Goal: Find specific page/section: Find specific page/section

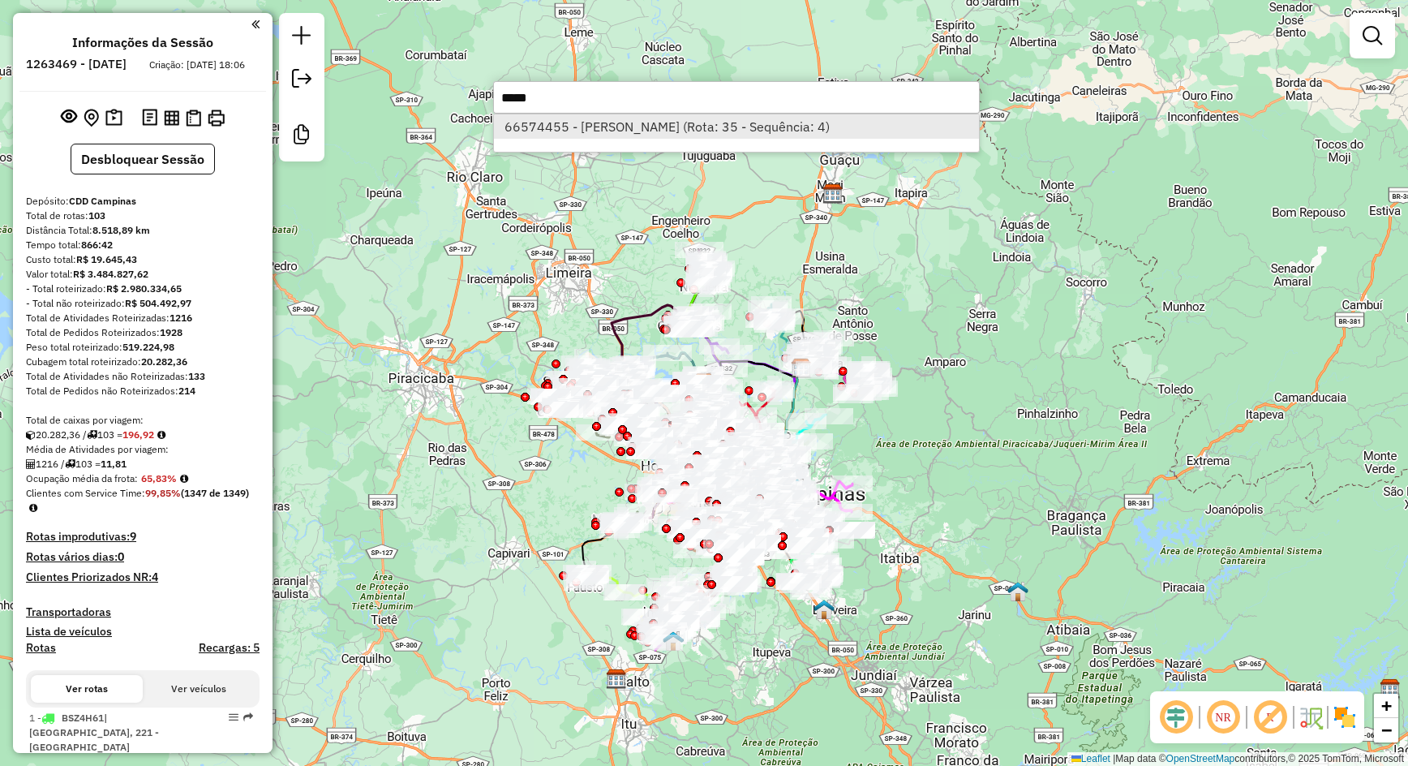
click at [690, 130] on li "66574455 - AGDA RODRIGUES (Rota: 35 - Sequência: 4)" at bounding box center [736, 126] width 485 height 24
select select "**********"
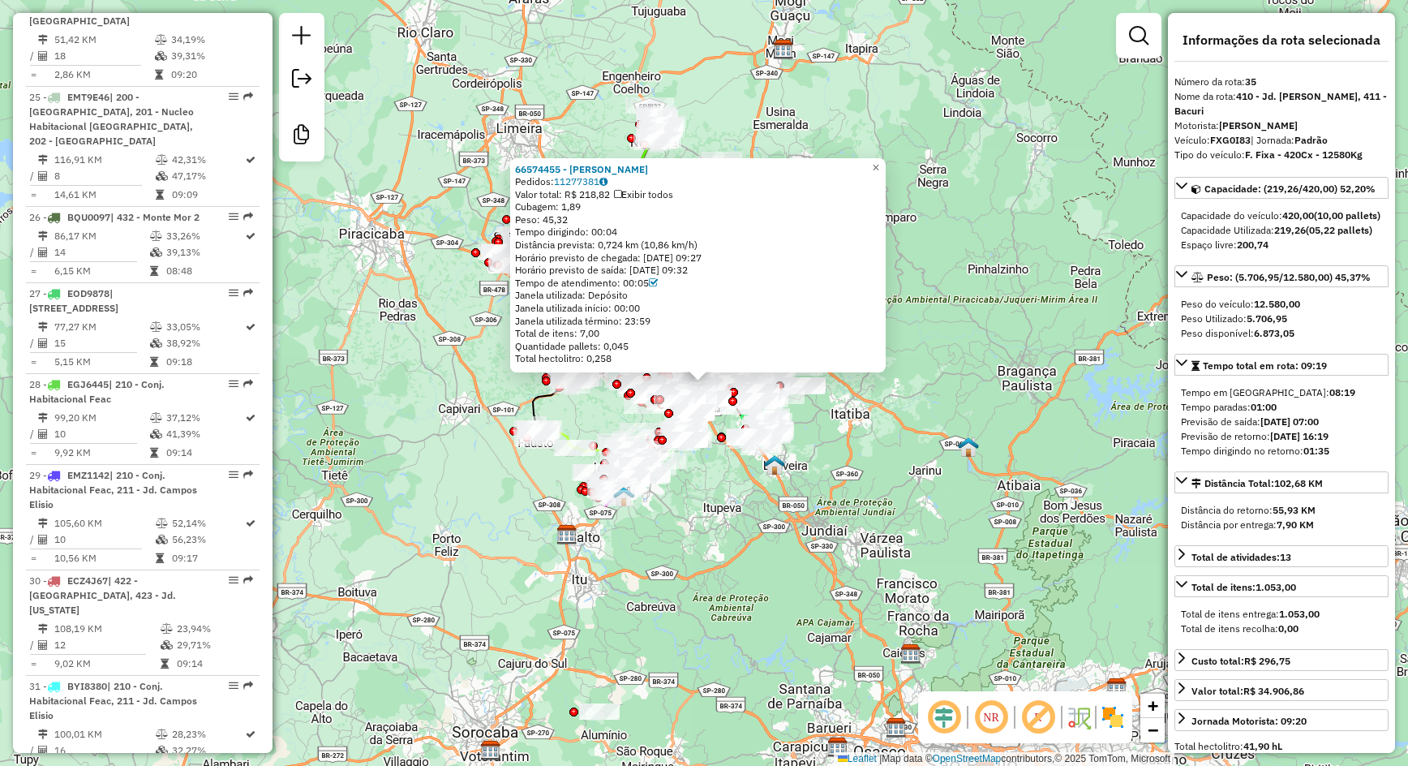
scroll to position [3812, 0]
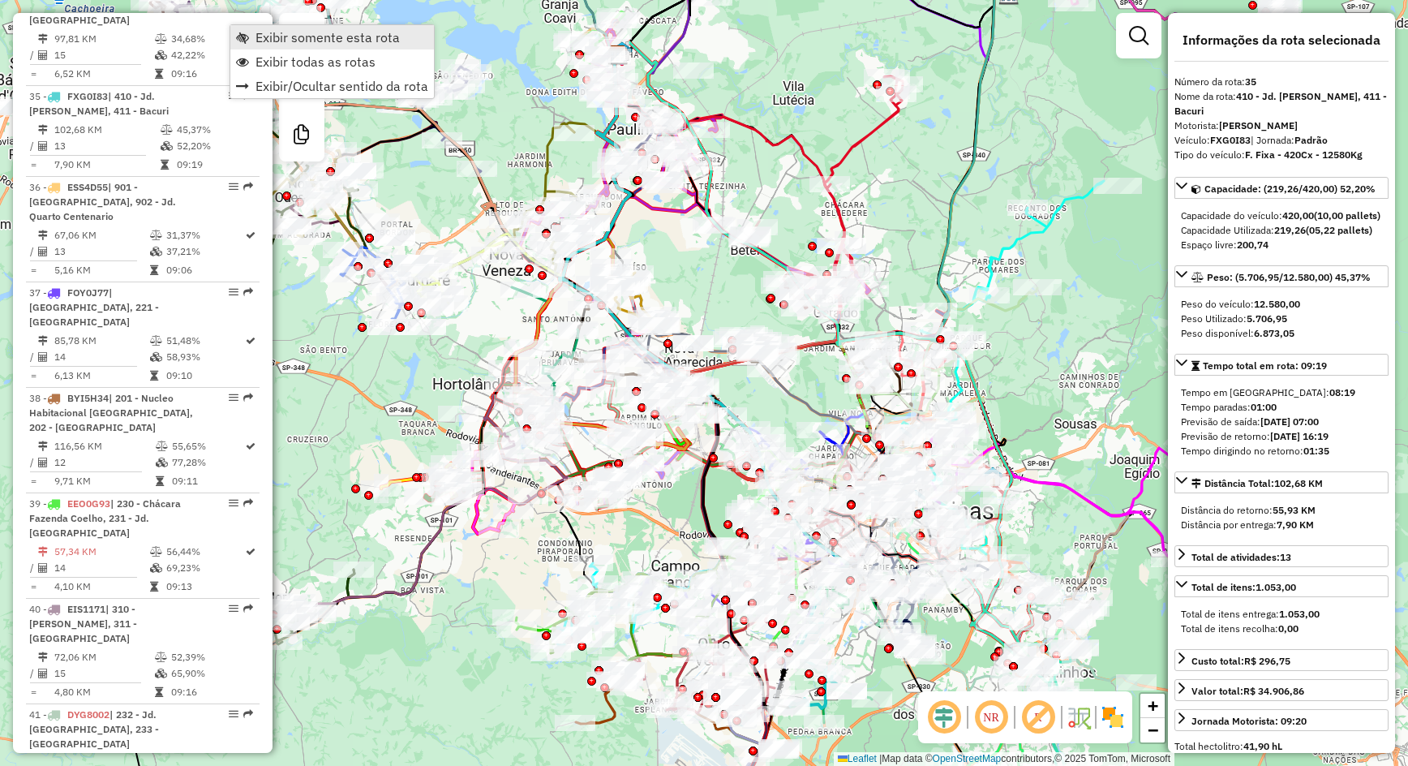
click at [256, 33] on span "Exibir somente esta rota" at bounding box center [328, 37] width 144 height 13
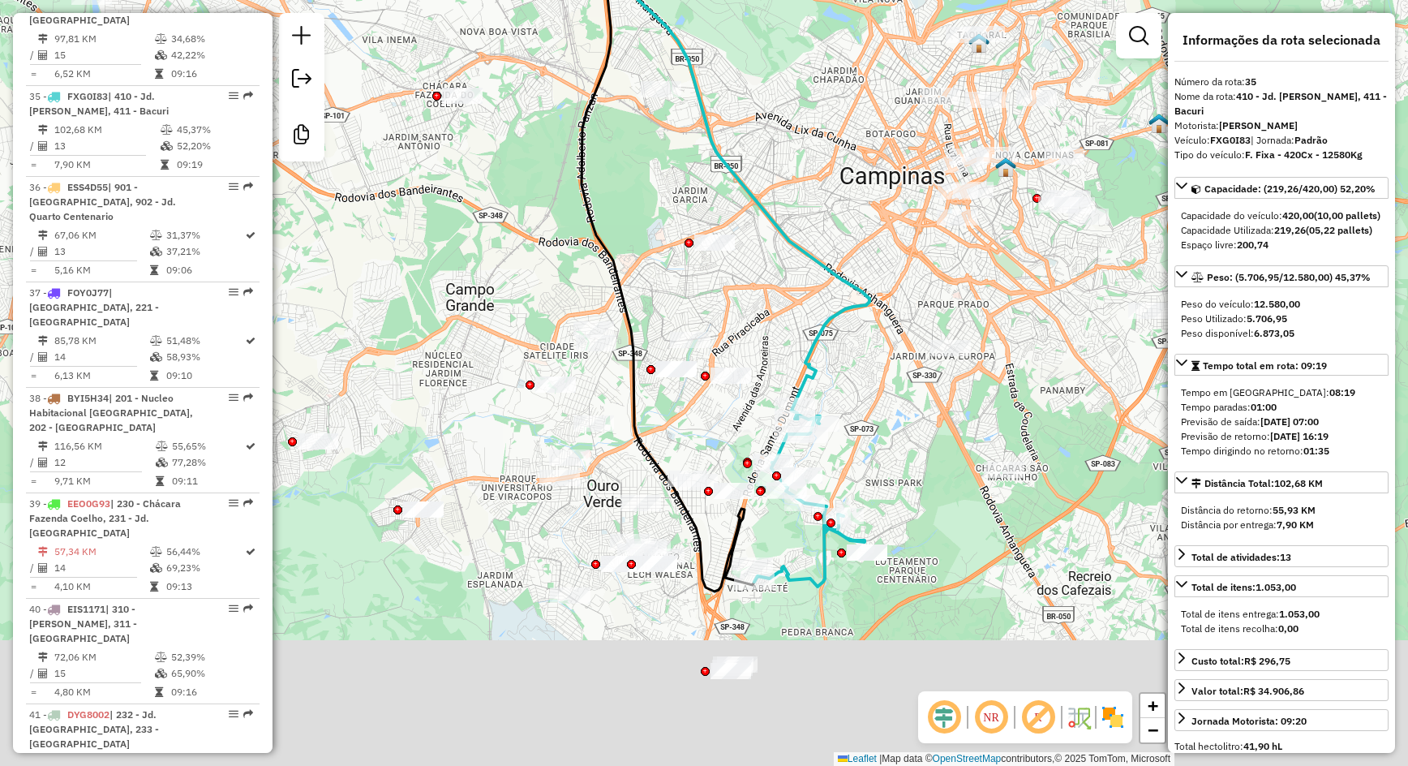
drag, startPoint x: 887, startPoint y: 560, endPoint x: 884, endPoint y: 430, distance: 130.6
click at [884, 430] on div "Janela de atendimento Grade de atendimento Capacidade Transportadoras Veículos …" at bounding box center [704, 383] width 1408 height 766
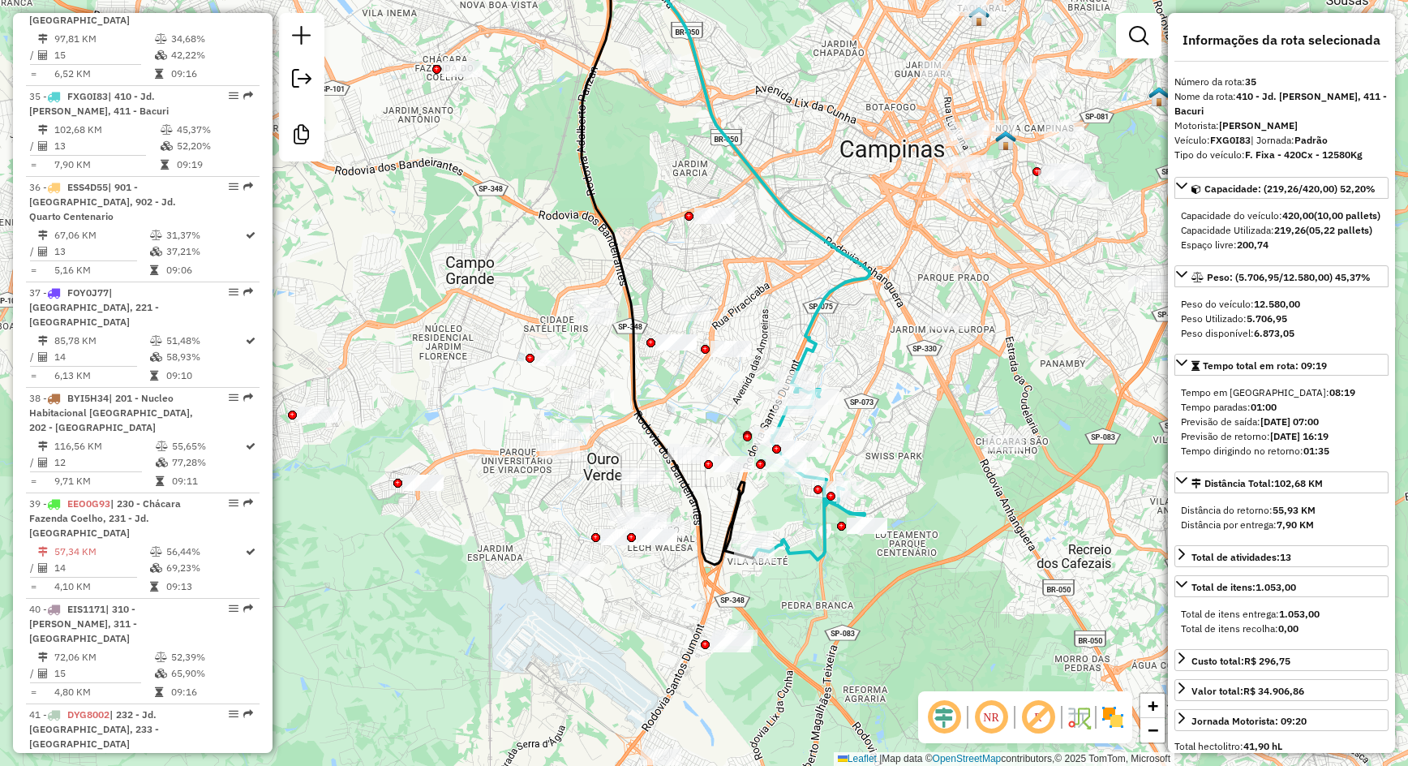
click at [951, 717] on em at bounding box center [944, 717] width 39 height 39
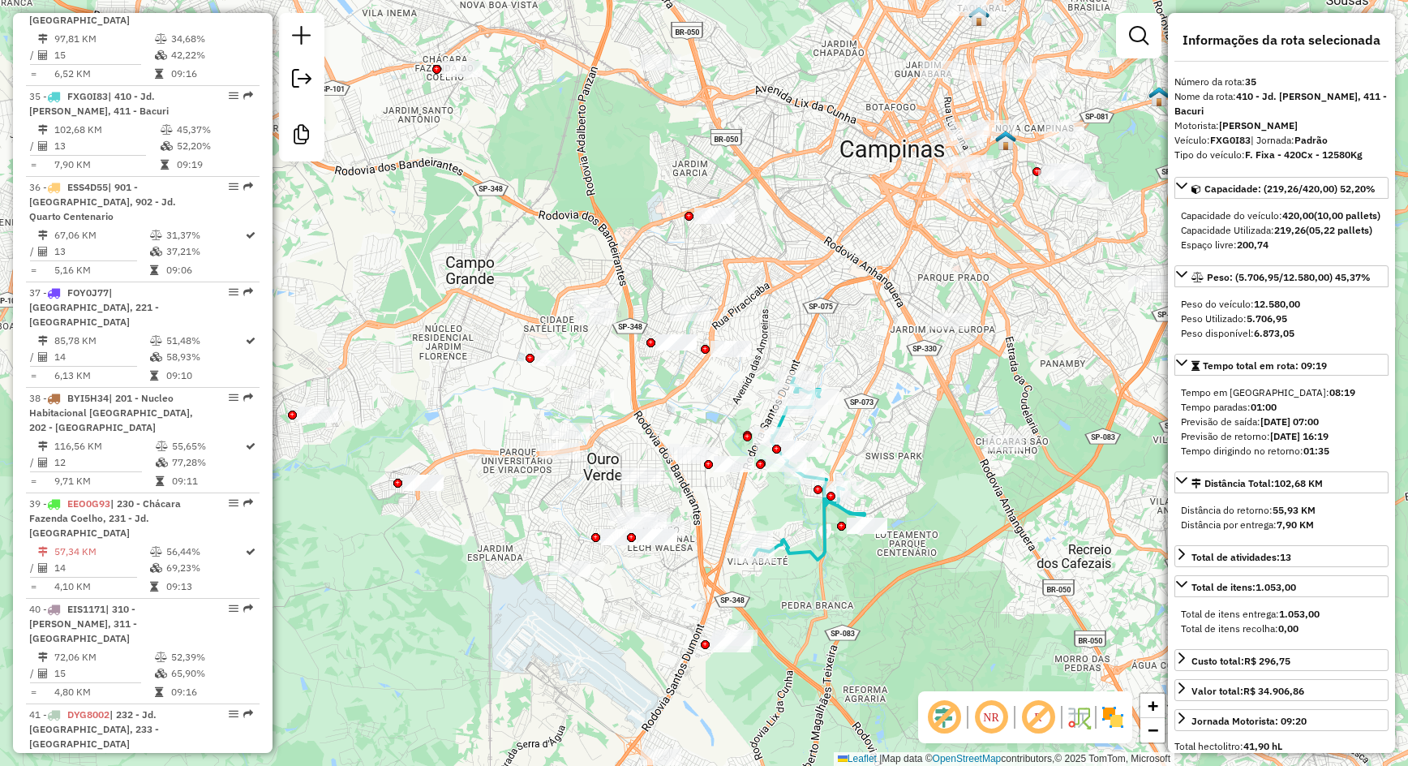
click at [1119, 712] on img at bounding box center [1113, 717] width 26 height 26
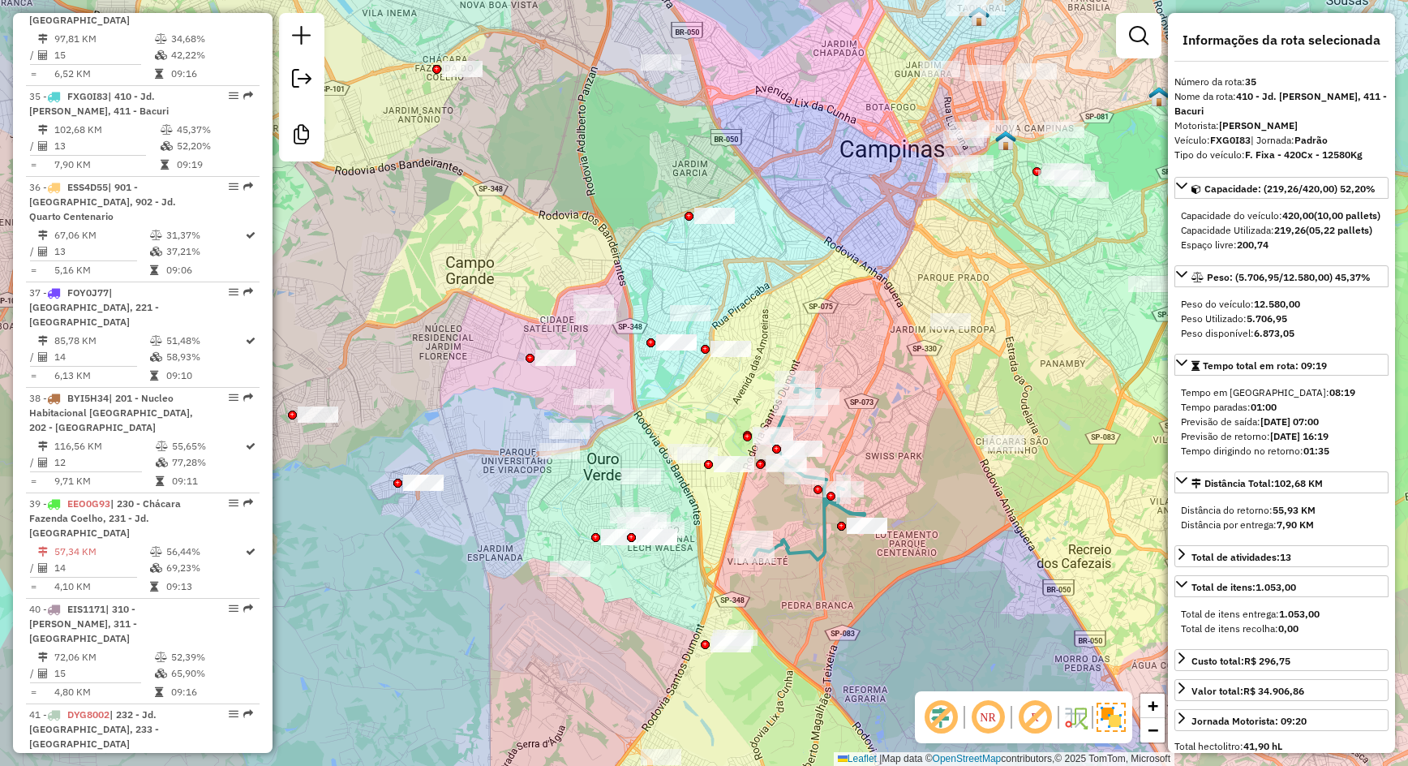
click at [1049, 721] on em at bounding box center [1035, 717] width 39 height 39
click at [883, 606] on div "Janela de atendimento Grade de atendimento Capacidade Transportadoras Veículos …" at bounding box center [704, 383] width 1408 height 766
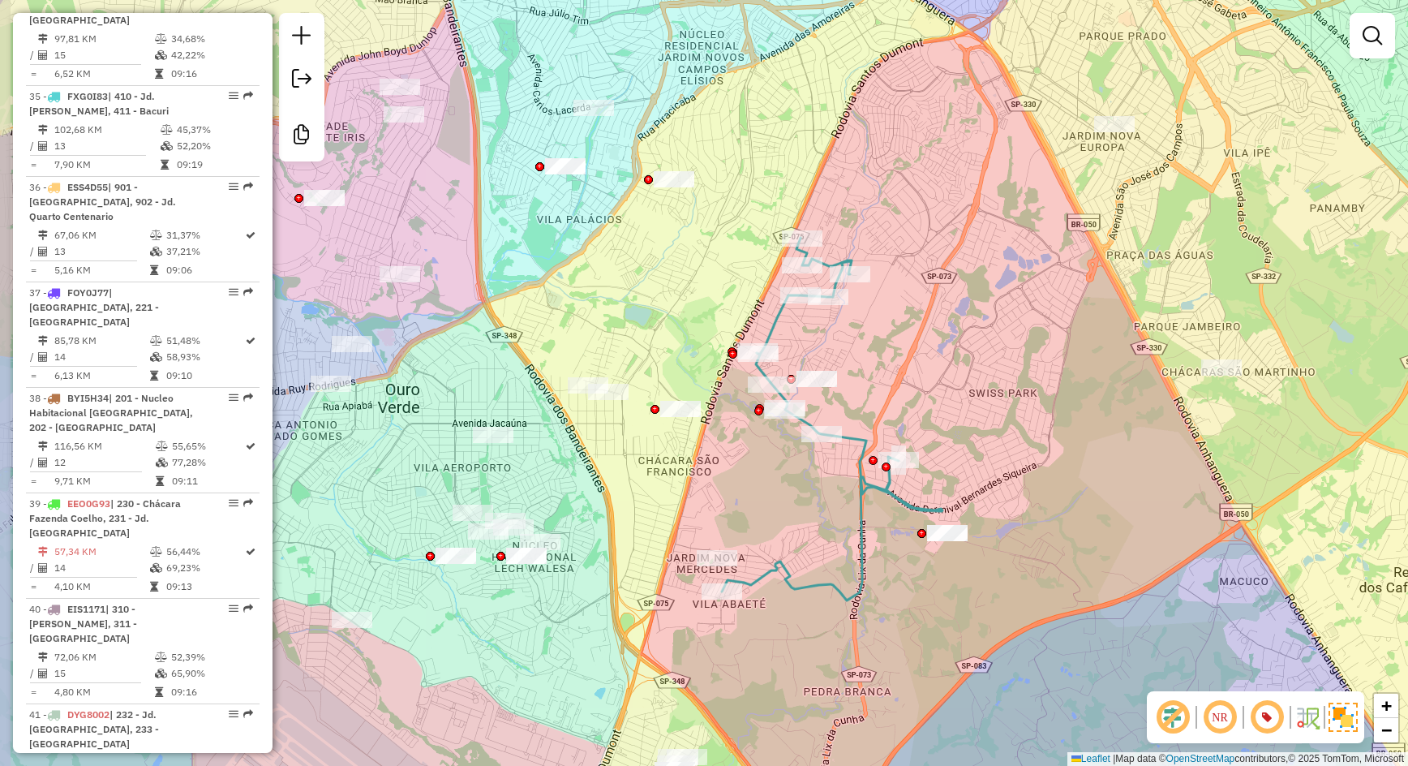
drag, startPoint x: 818, startPoint y: 556, endPoint x: 898, endPoint y: 590, distance: 86.5
click at [898, 590] on div "Janela de atendimento Grade de atendimento Capacidade Transportadoras Veículos …" at bounding box center [704, 383] width 1408 height 766
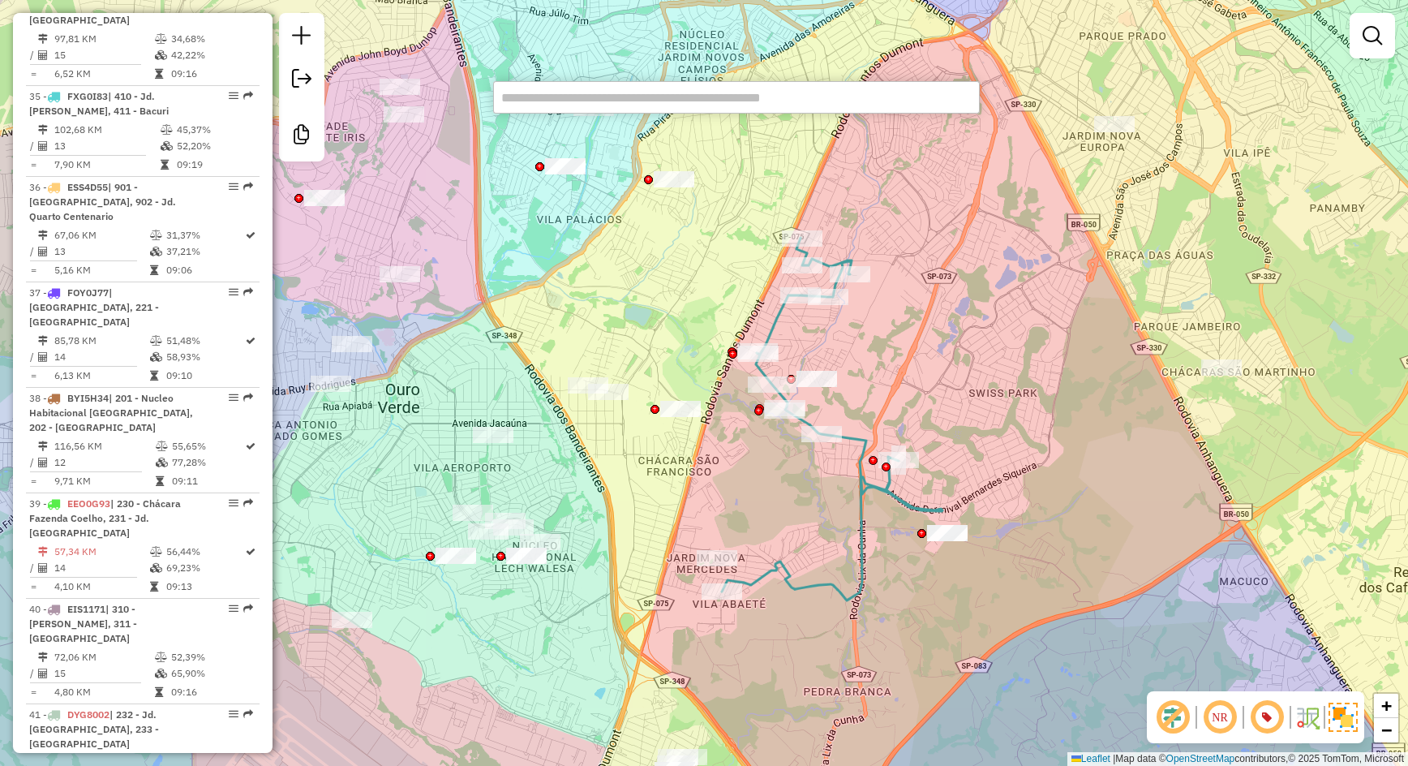
paste input "*****"
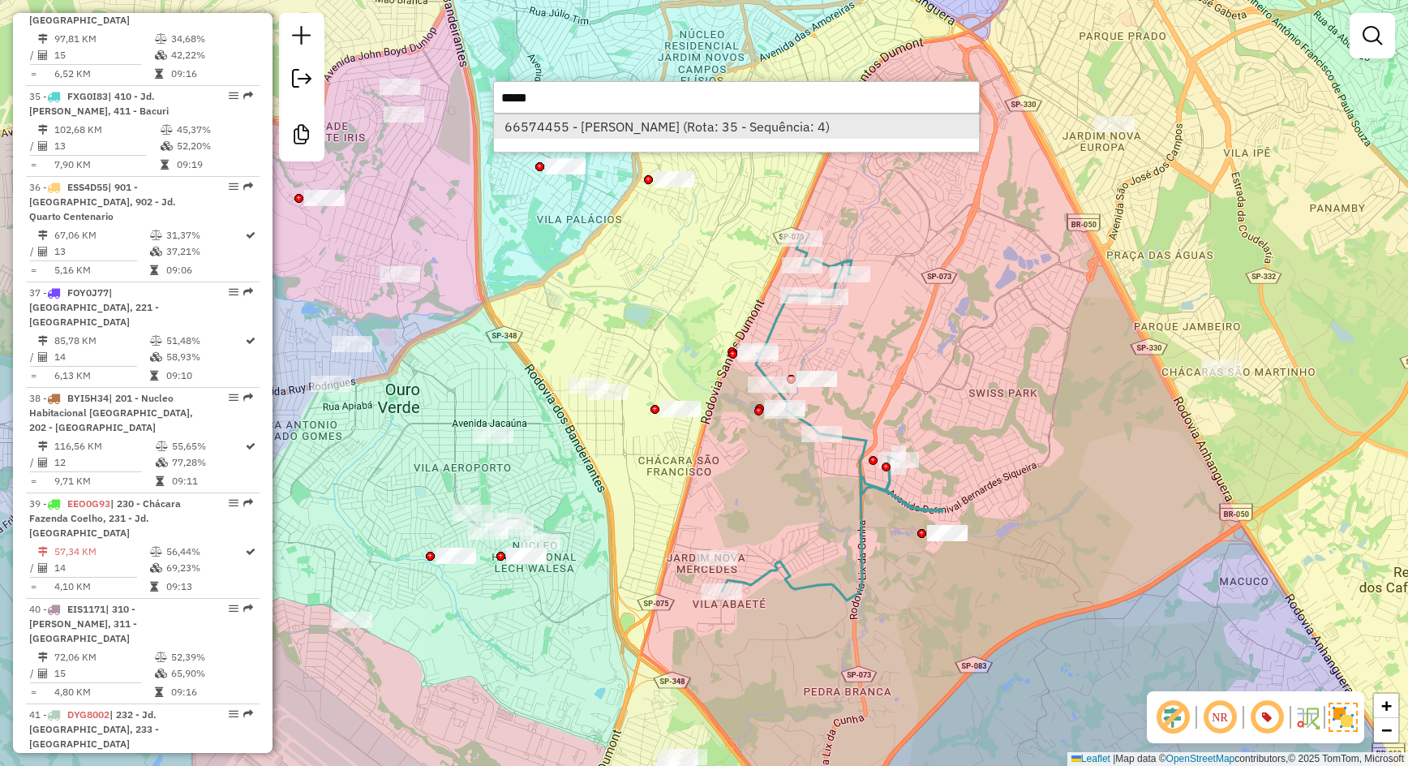
type input "*****"
click at [636, 131] on li "66574455 - AGDA RODRIGUES (Rota: 35 - Sequência: 4)" at bounding box center [736, 126] width 485 height 24
select select "**********"
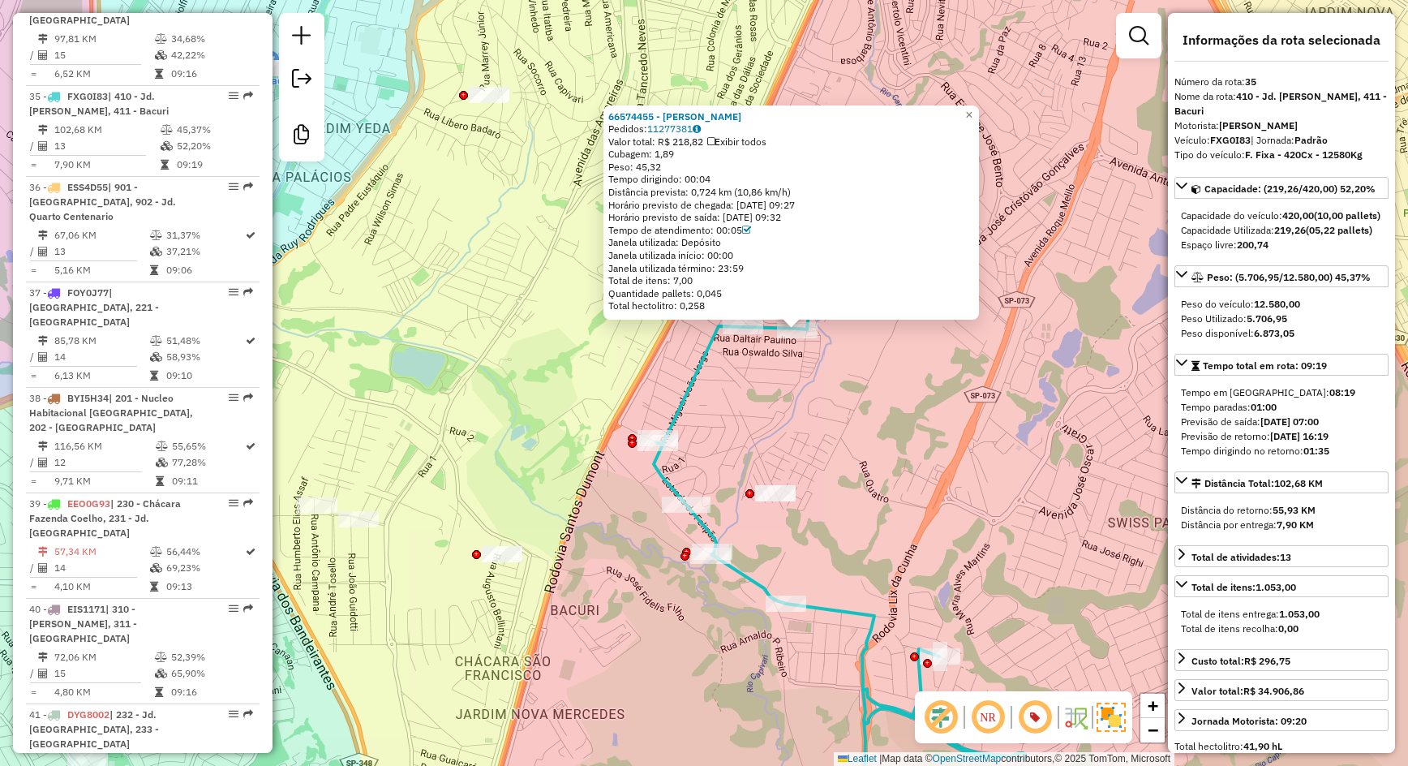
drag, startPoint x: 711, startPoint y: 434, endPoint x: 767, endPoint y: 371, distance: 83.9
click at [767, 371] on div "66574455 - AGDA RODRIGUES Pedidos: 11277381 Valor total: R$ 218,82 Exibir todos…" at bounding box center [704, 383] width 1408 height 766
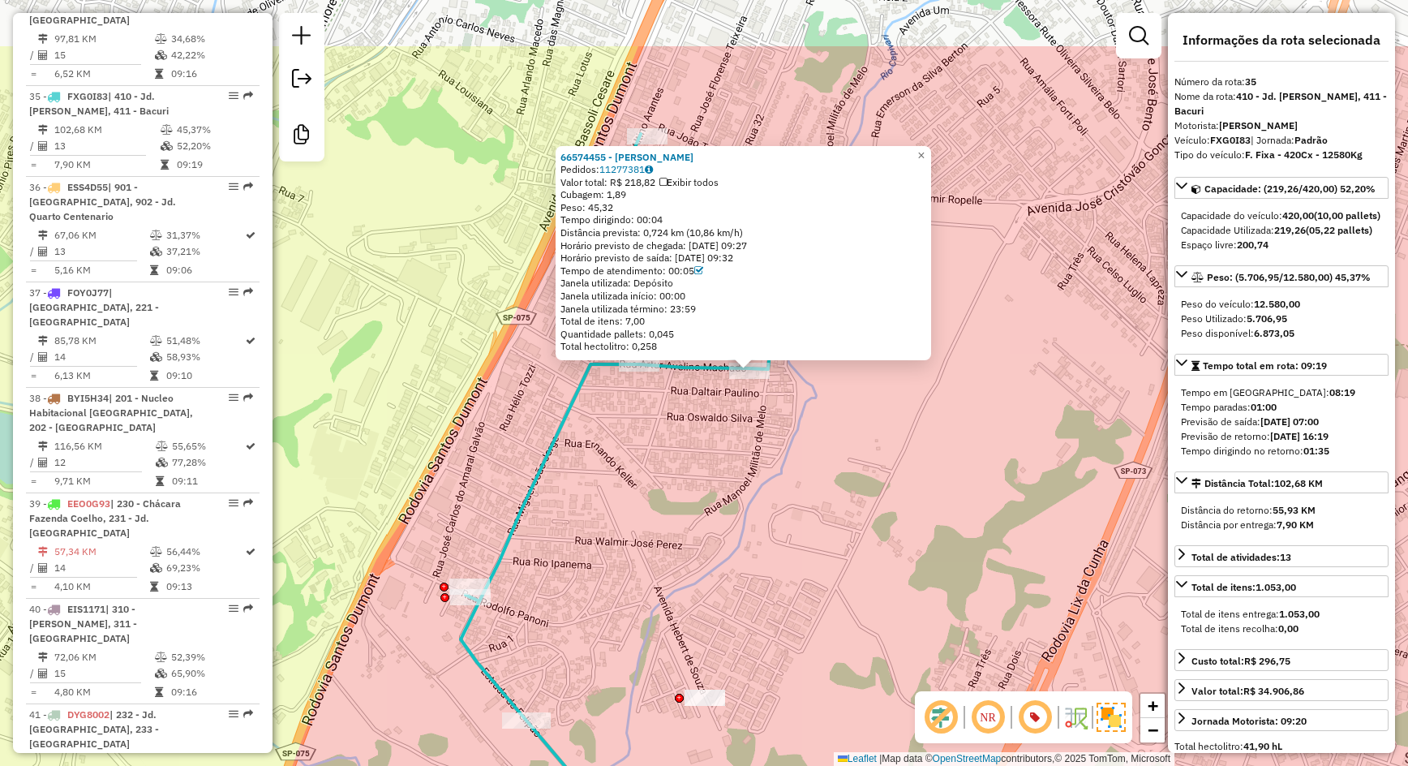
drag, startPoint x: 767, startPoint y: 352, endPoint x: 689, endPoint y: 475, distance: 145.1
click at [689, 475] on div "66574455 - AGDA RODRIGUES Pedidos: 11277381 Valor total: R$ 218,82 Exibir todos…" at bounding box center [704, 383] width 1408 height 766
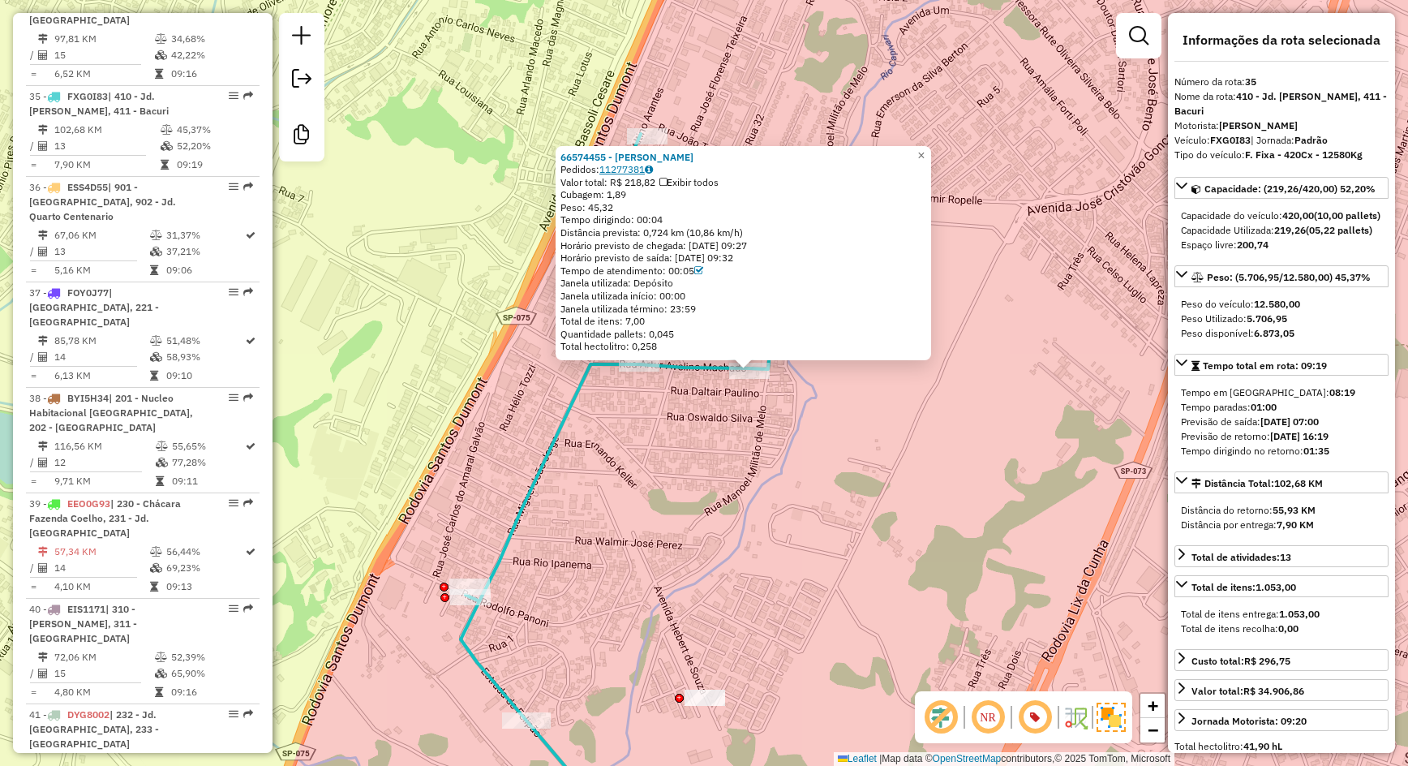
click at [628, 169] on link "11277381" at bounding box center [626, 169] width 54 height 12
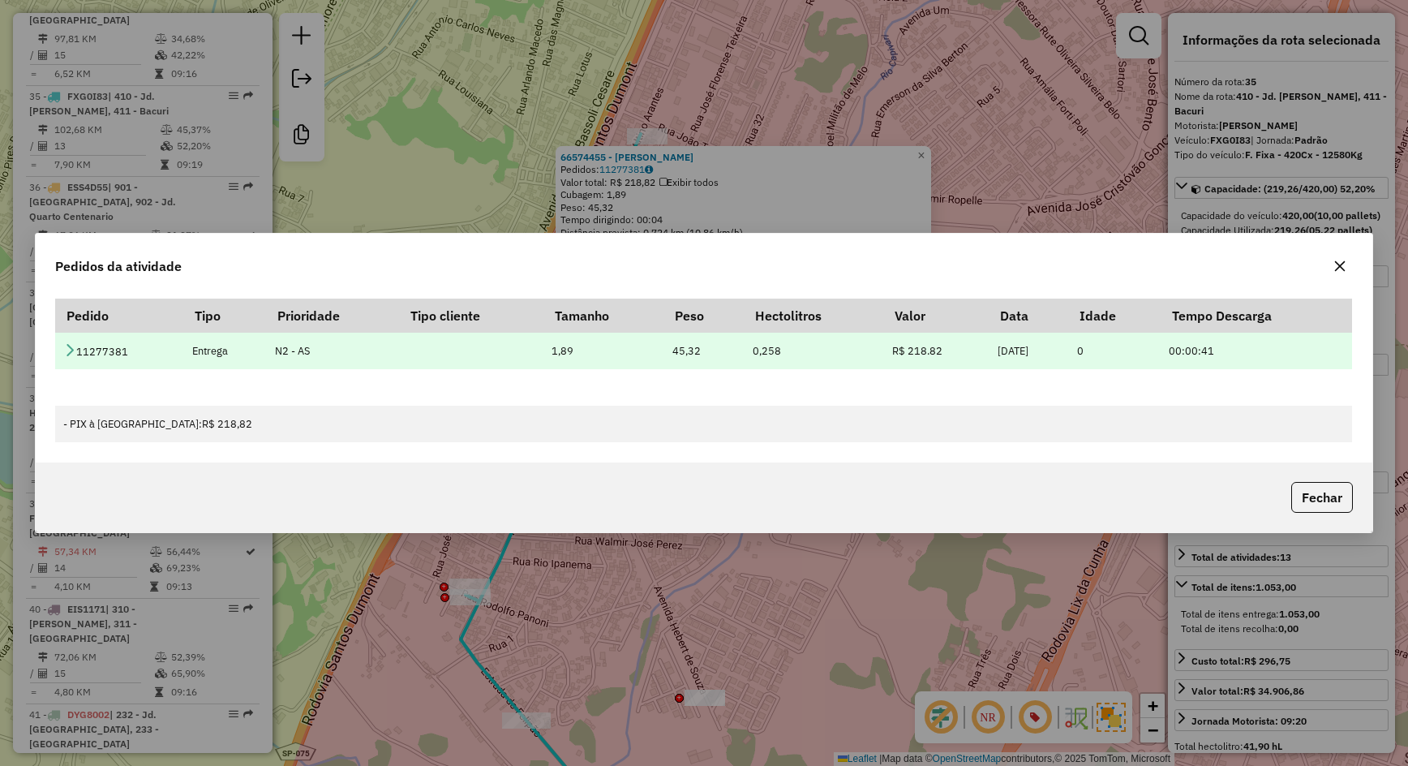
click at [71, 349] on icon at bounding box center [69, 349] width 13 height 13
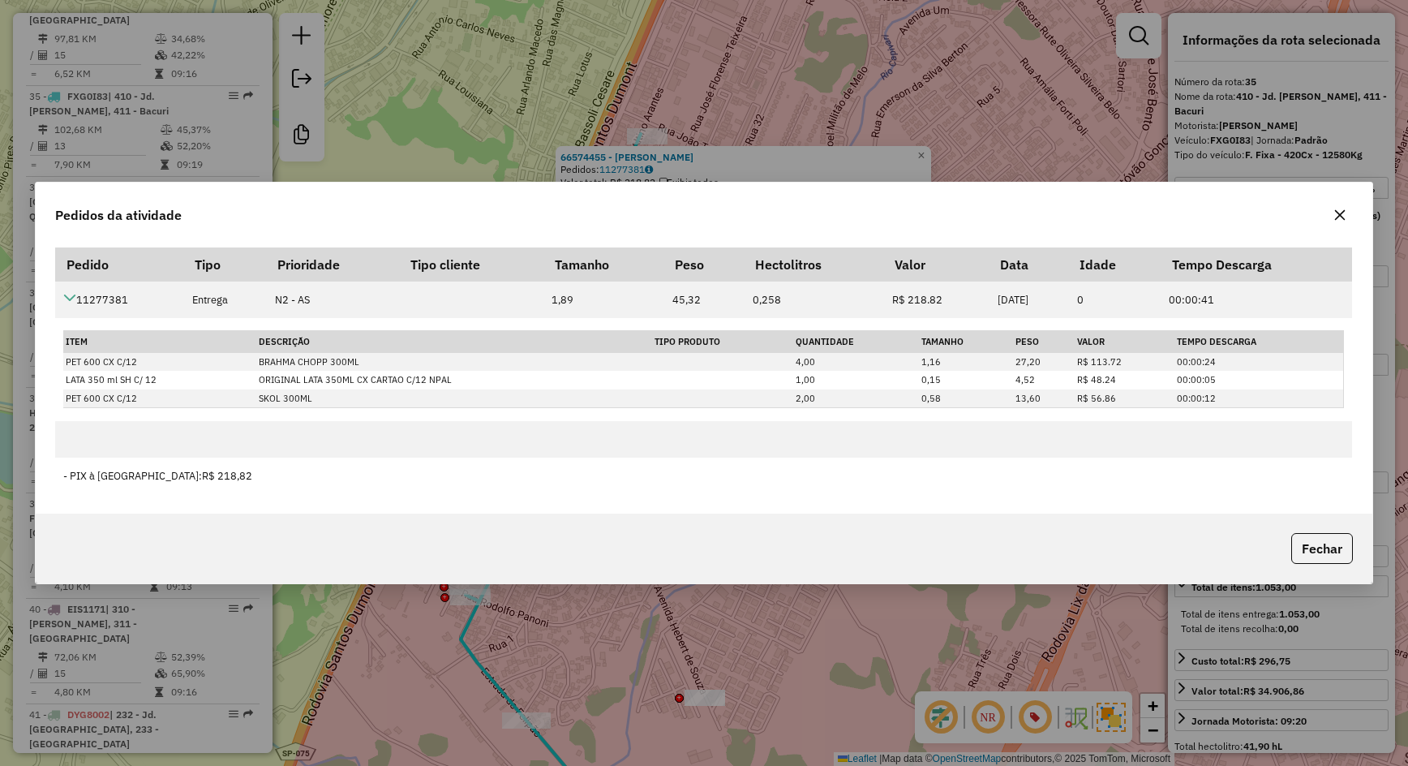
click at [735, 655] on div "Pedidos da atividade Pedido Tipo Prioridade Tipo cliente Tamanho Peso Hectolitr…" at bounding box center [704, 383] width 1408 height 766
click at [1338, 221] on button "button" at bounding box center [1340, 215] width 26 height 26
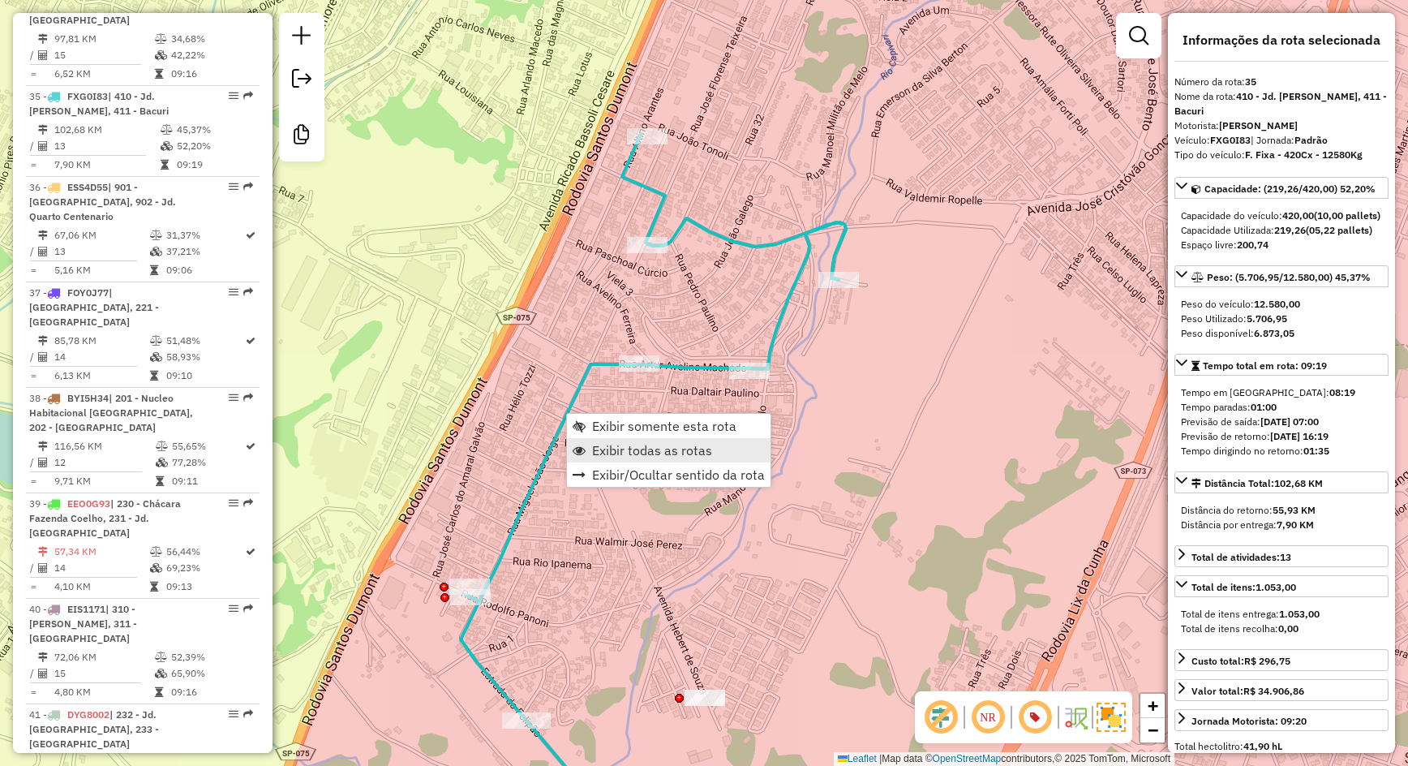
click at [614, 446] on span "Exibir todas as rotas" at bounding box center [652, 450] width 120 height 13
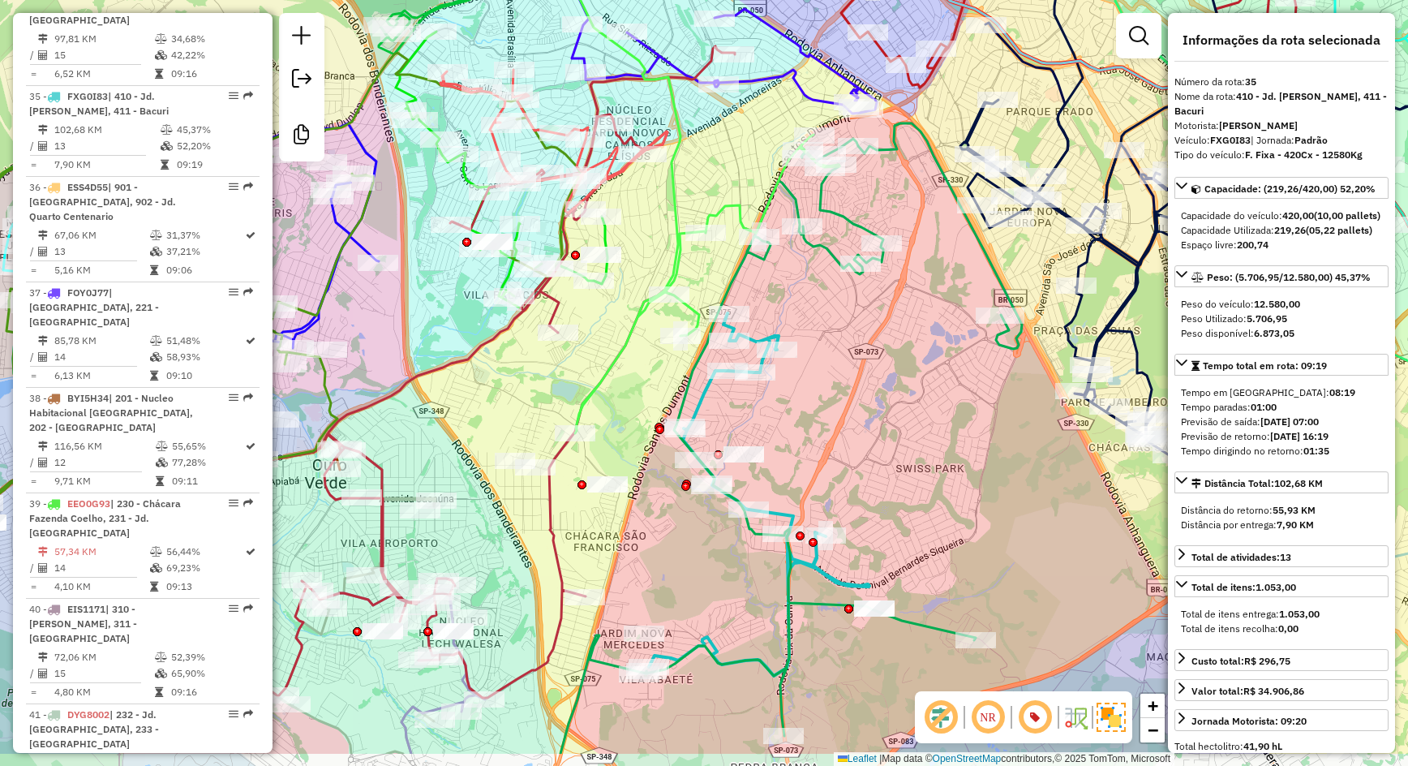
drag, startPoint x: 948, startPoint y: 514, endPoint x: 829, endPoint y: 422, distance: 150.9
click at [829, 422] on div "Janela de atendimento Grade de atendimento Capacidade Transportadoras Veículos …" at bounding box center [704, 383] width 1408 height 766
